Goal: Task Accomplishment & Management: Complete application form

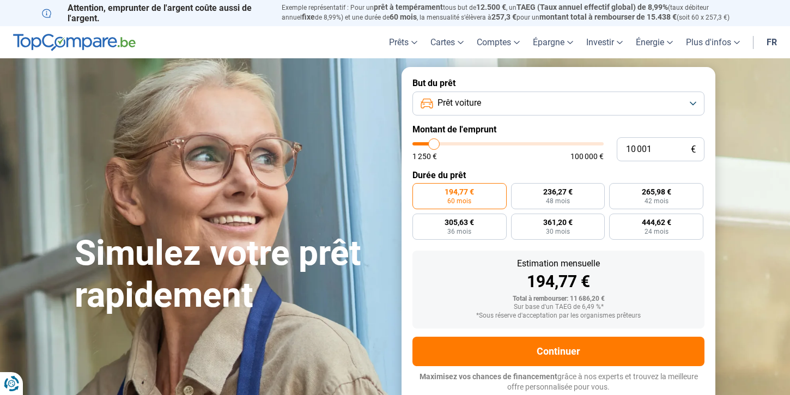
click at [478, 101] on span "Prêt voiture" at bounding box center [459, 103] width 44 height 12
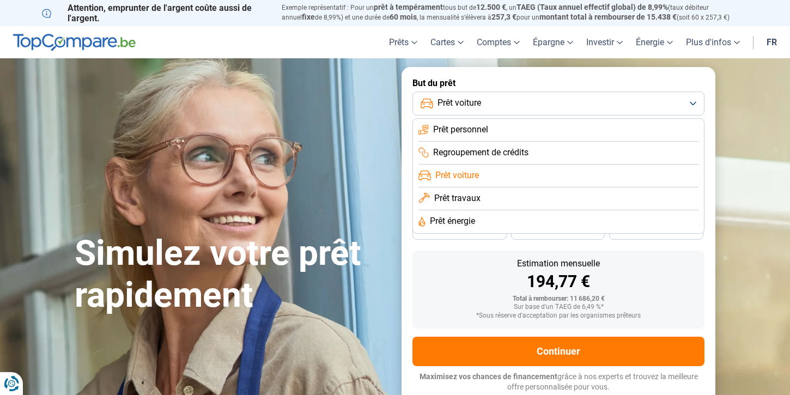
click at [471, 175] on span "Prêt voiture" at bounding box center [457, 175] width 44 height 12
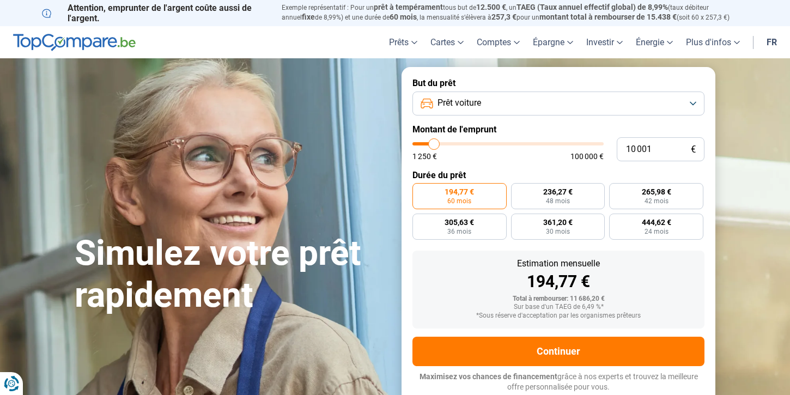
type input "11 250"
type input "11250"
type input "15 750"
type input "15750"
type input "19 000"
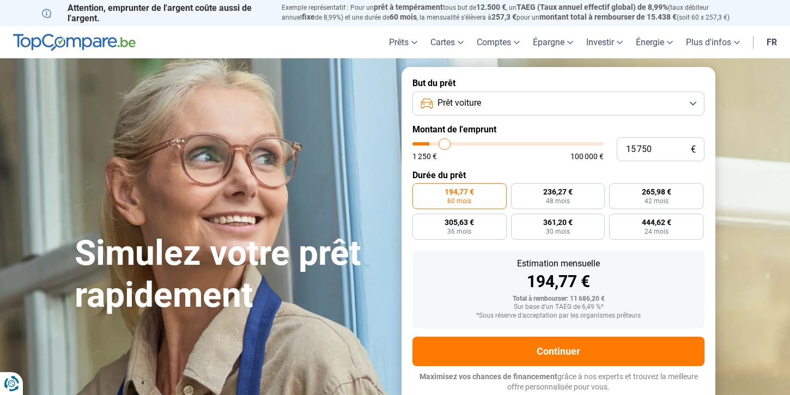
type input "19000"
type input "25 500"
type input "25500"
type input "31 000"
type input "31000"
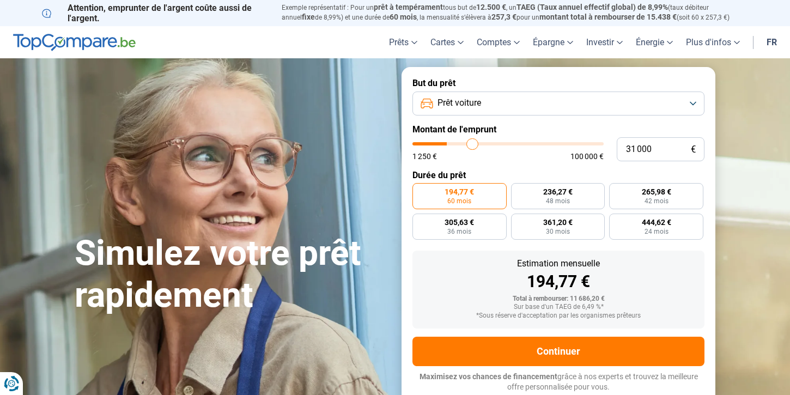
type input "36 500"
type input "36500"
type input "41 000"
type input "41000"
type input "46 500"
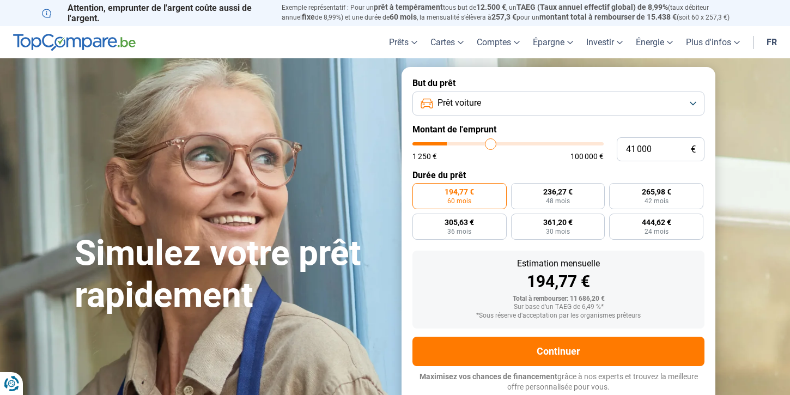
type input "46500"
type input "50 500"
type input "50500"
type input "53 000"
type input "53000"
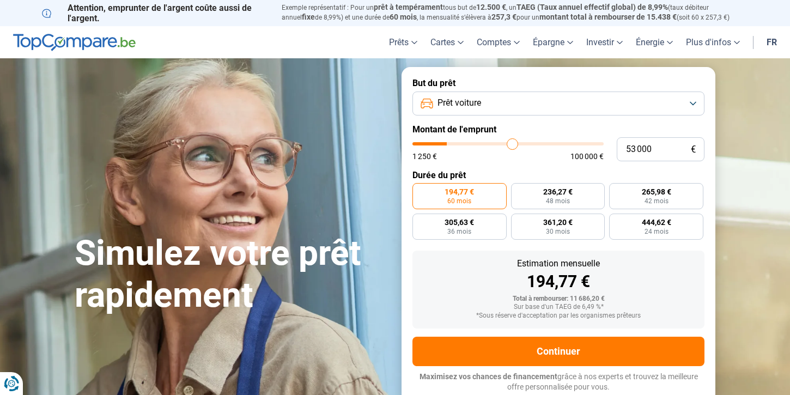
type input "55 500"
type input "55500"
type input "57 000"
type input "57000"
type input "58 000"
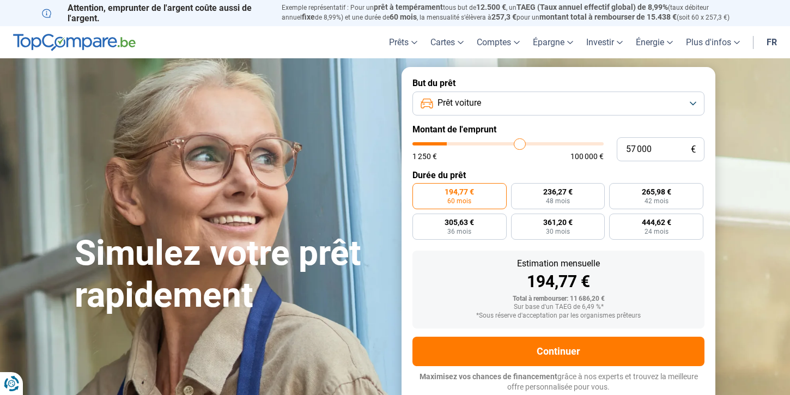
type input "58000"
type input "58 750"
type input "58750"
type input "59 250"
type input "59250"
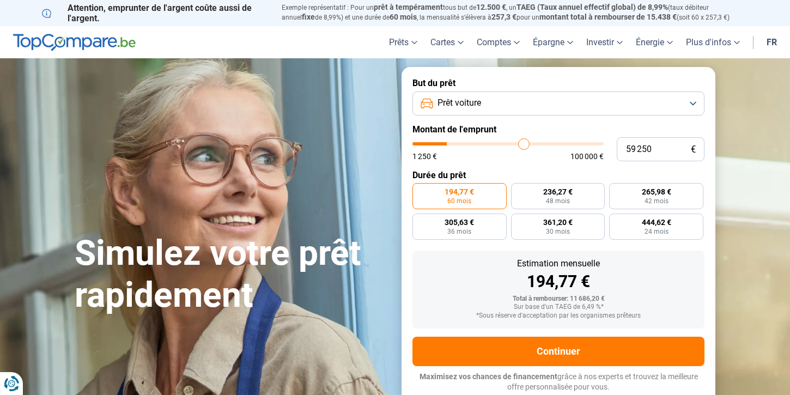
type input "59 500"
type input "59500"
type input "59 750"
type input "59750"
type input "60 250"
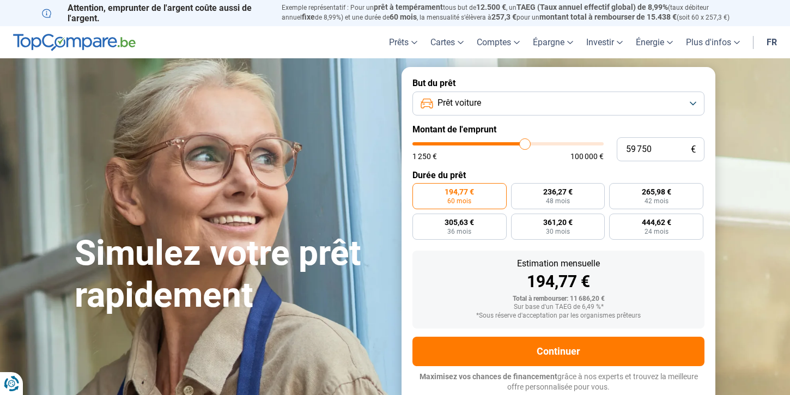
type input "60250"
type input "61 000"
type input "61000"
type input "62 250"
type input "62250"
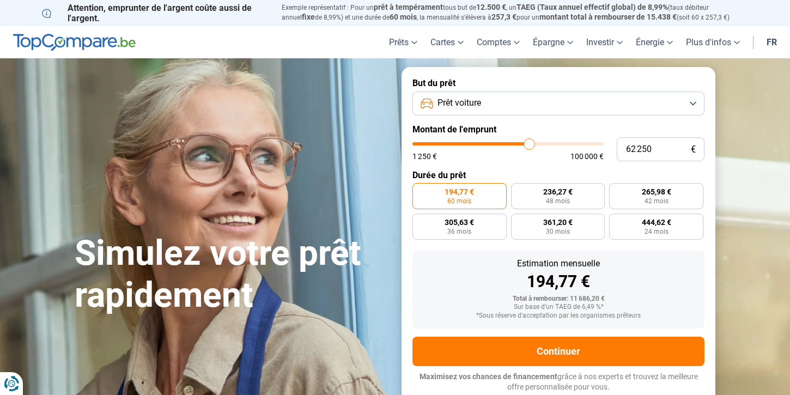
type input "63 750"
type input "63750"
type input "66 000"
type input "66000"
type input "70 500"
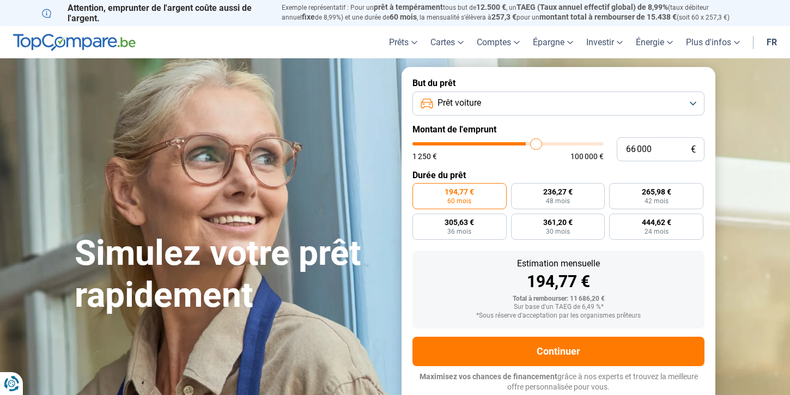
type input "70500"
type input "75 750"
type input "75750"
type input "83 500"
type input "83500"
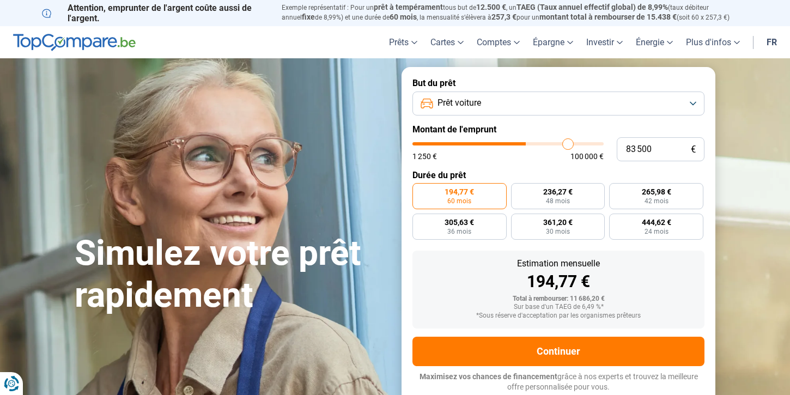
type input "88 750"
type input "88750"
type input "93 000"
type input "93000"
type input "97 000"
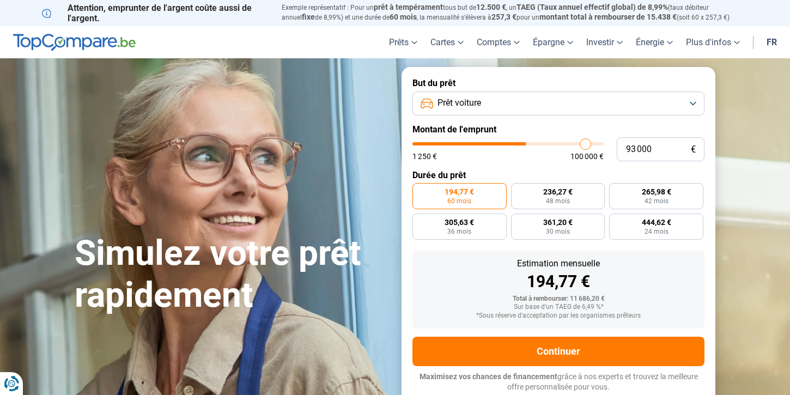
type input "97000"
type input "100 000"
type input "100000"
type input "98 750"
type input "98750"
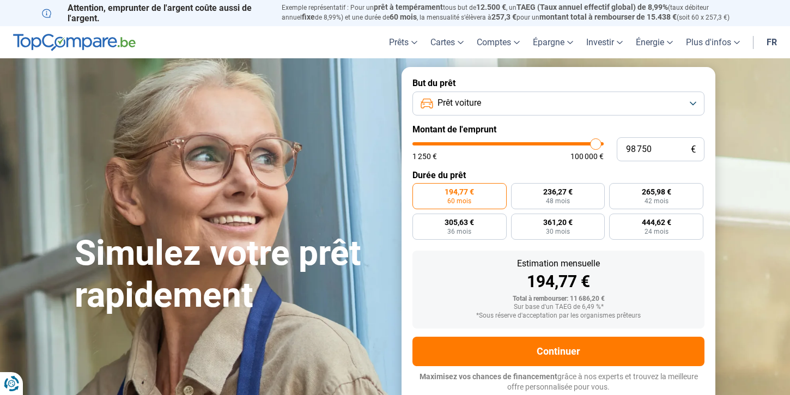
type input "96 250"
type input "96250"
type input "94 750"
type input "94750"
type input "93 250"
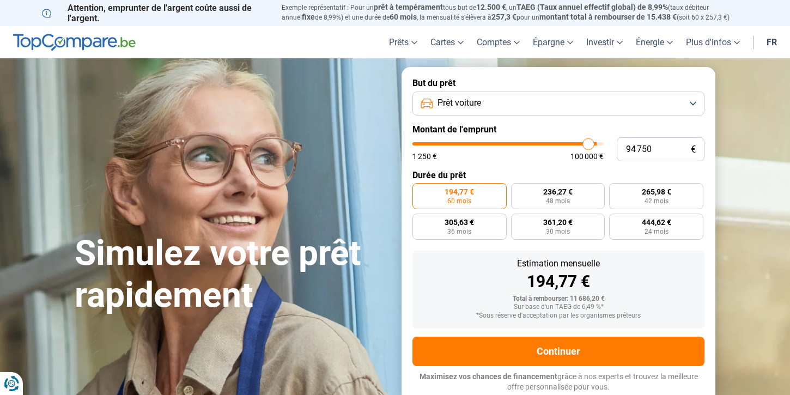
type input "93250"
type input "92 750"
type input "92750"
type input "92 500"
type input "92500"
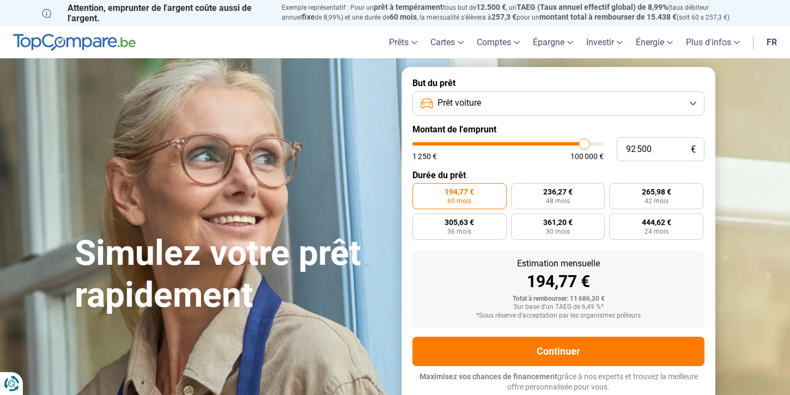
type input "92 250"
type input "92250"
type input "92 000"
type input "92000"
type input "92 500"
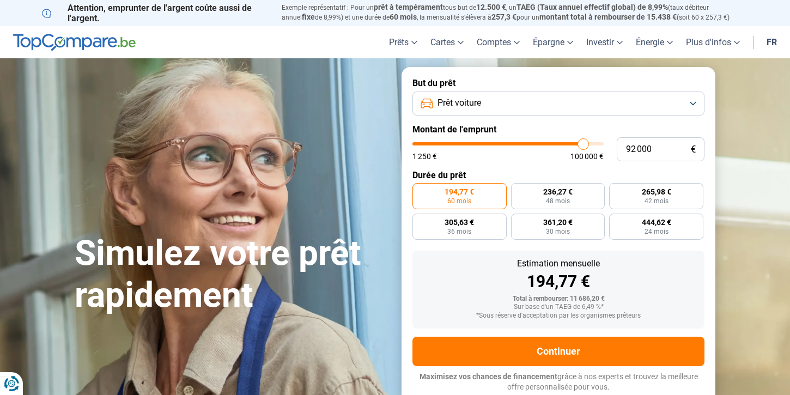
type input "92500"
type input "93 000"
type input "93000"
type input "93 500"
type input "93500"
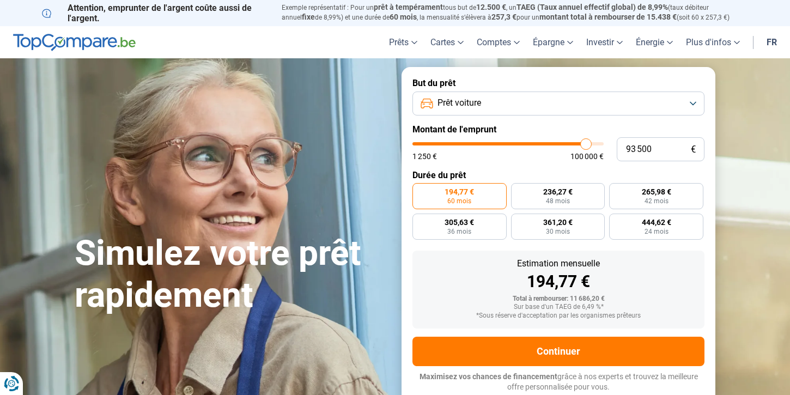
type input "94 750"
type input "94750"
type input "96 000"
type input "96000"
type input "98 000"
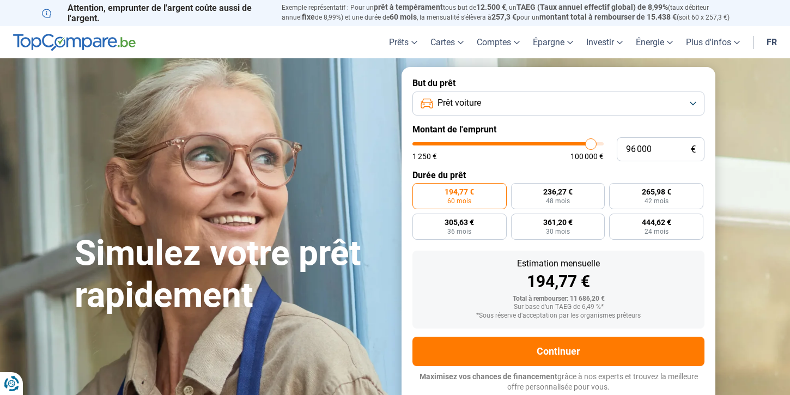
type input "98000"
type input "99 750"
type input "99750"
type input "100 000"
drag, startPoint x: 434, startPoint y: 143, endPoint x: 607, endPoint y: 152, distance: 173.5
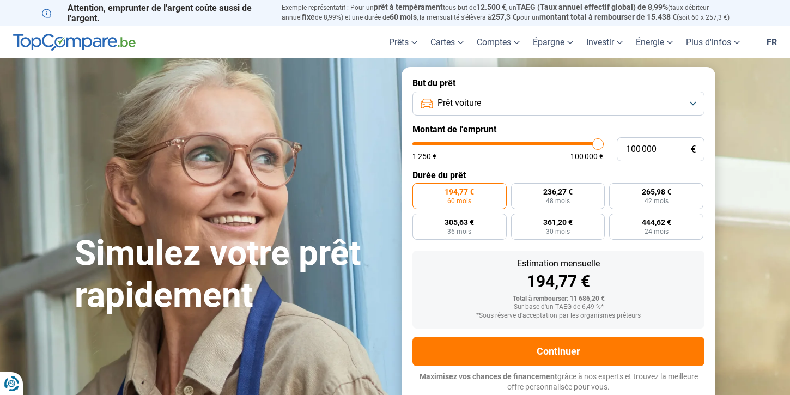
type input "100000"
click at [604, 145] on input "range" at bounding box center [507, 143] width 191 height 3
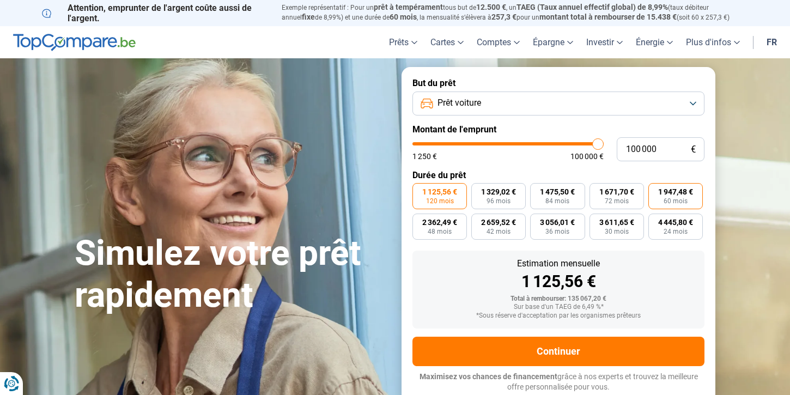
click at [663, 200] on label "1 947,48 € 60 mois" at bounding box center [675, 196] width 54 height 26
click at [655, 190] on input "1 947,48 € 60 mois" at bounding box center [651, 186] width 7 height 7
radio input "true"
click at [487, 98] on button "Prêt voiture" at bounding box center [558, 104] width 292 height 24
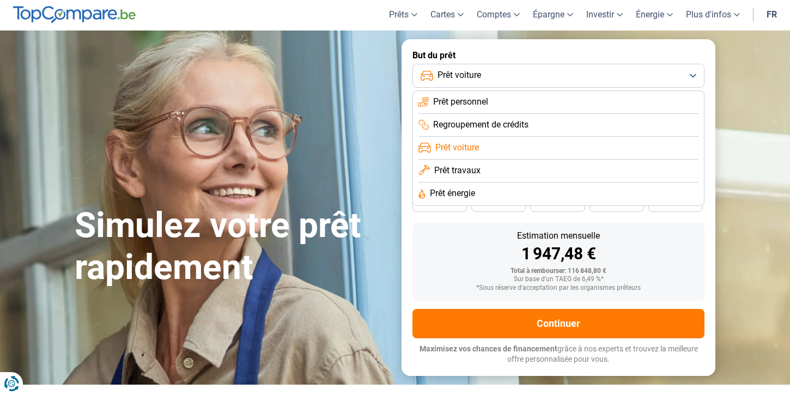
scroll to position [27, 0]
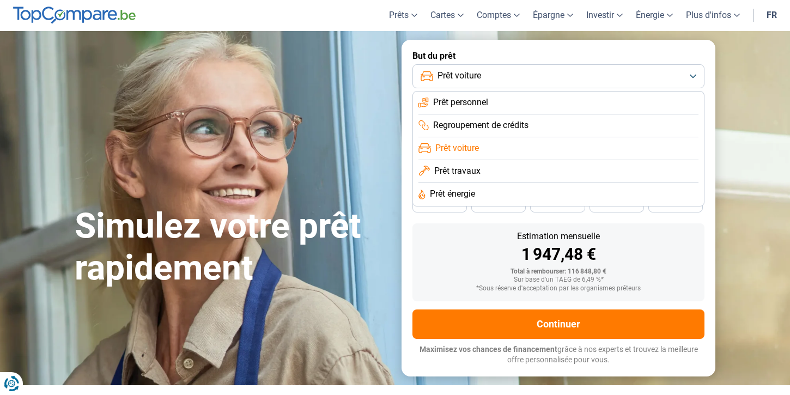
click at [470, 147] on span "Prêt voiture" at bounding box center [457, 148] width 44 height 12
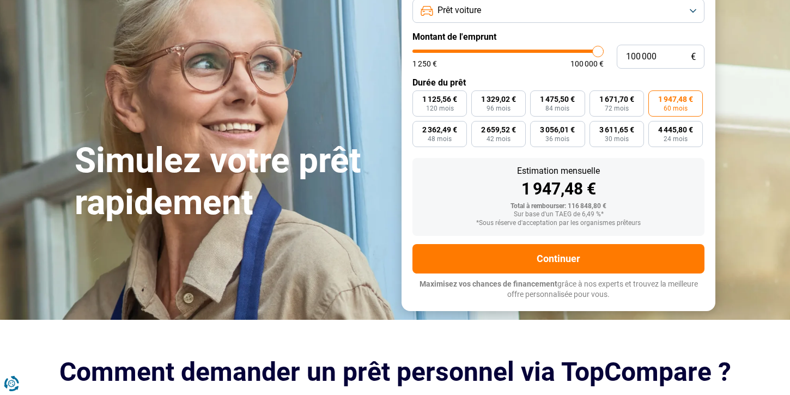
scroll to position [93, 0]
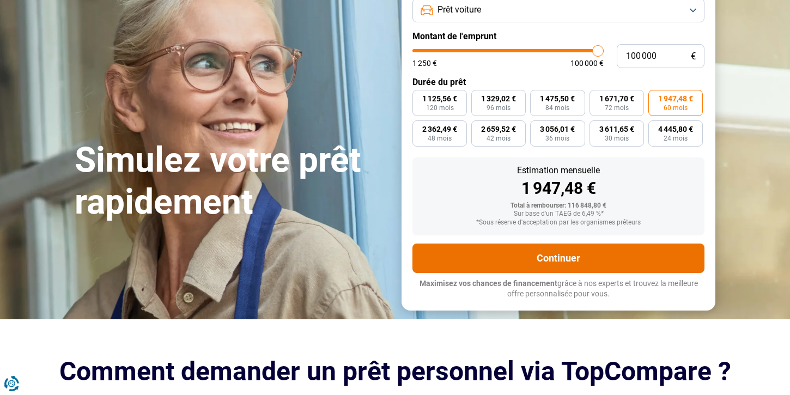
click at [591, 254] on button "Continuer" at bounding box center [558, 258] width 292 height 29
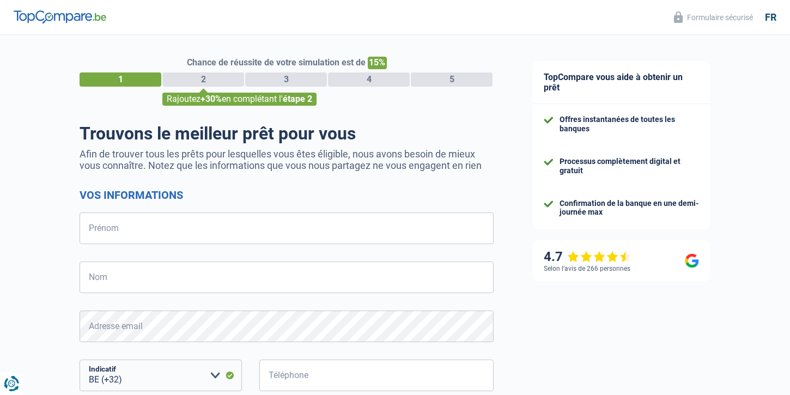
select select "32"
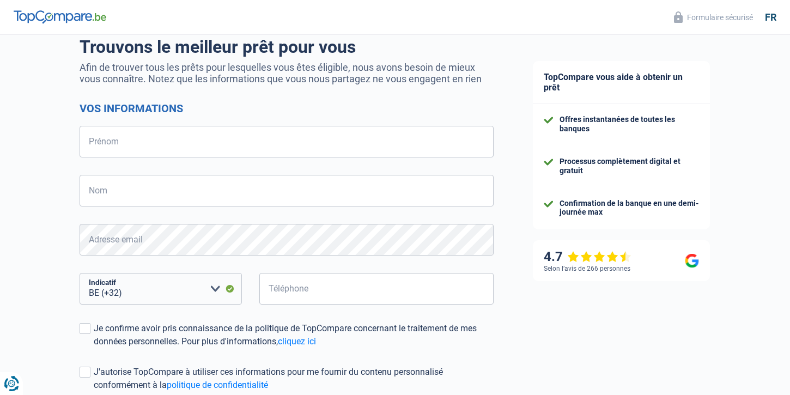
scroll to position [192, 0]
